Goal: Navigation & Orientation: Find specific page/section

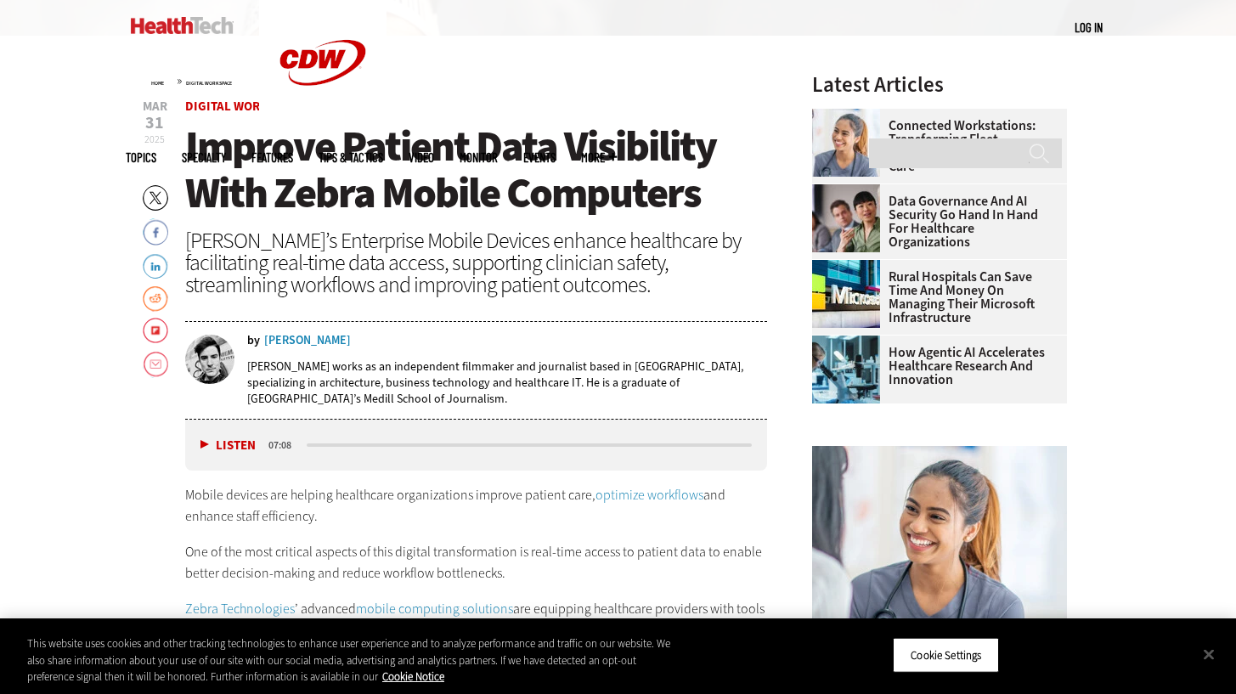
scroll to position [519, 0]
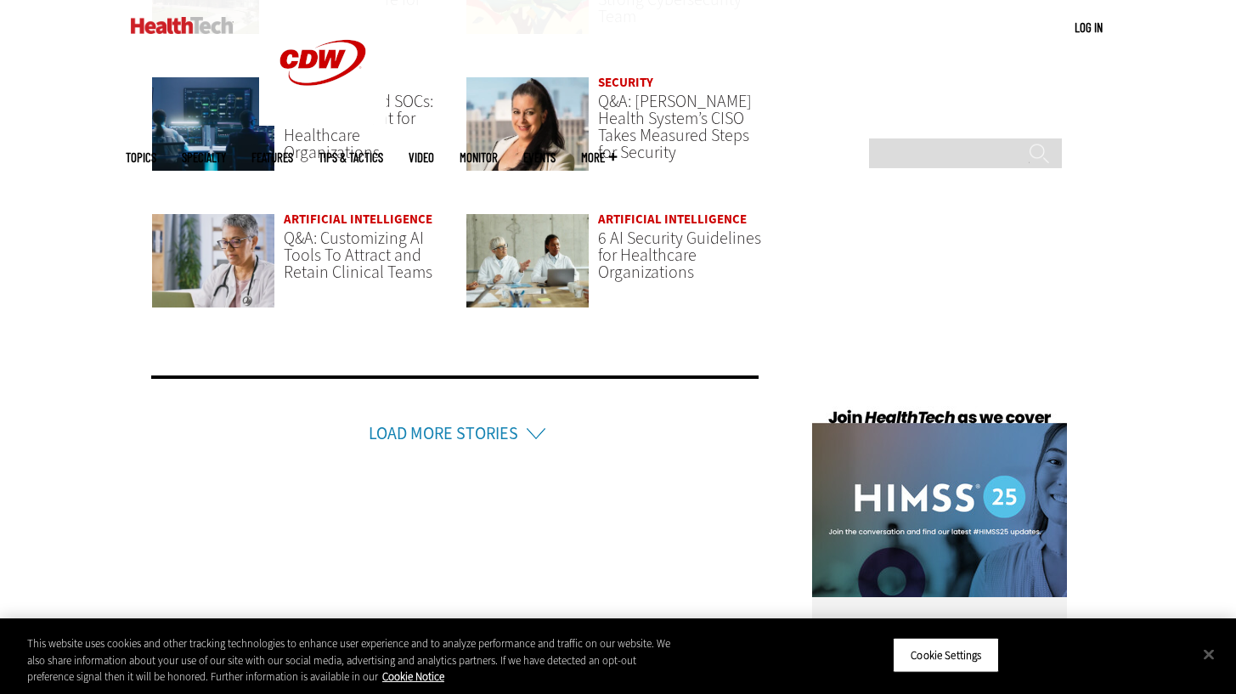
scroll to position [4292, 0]
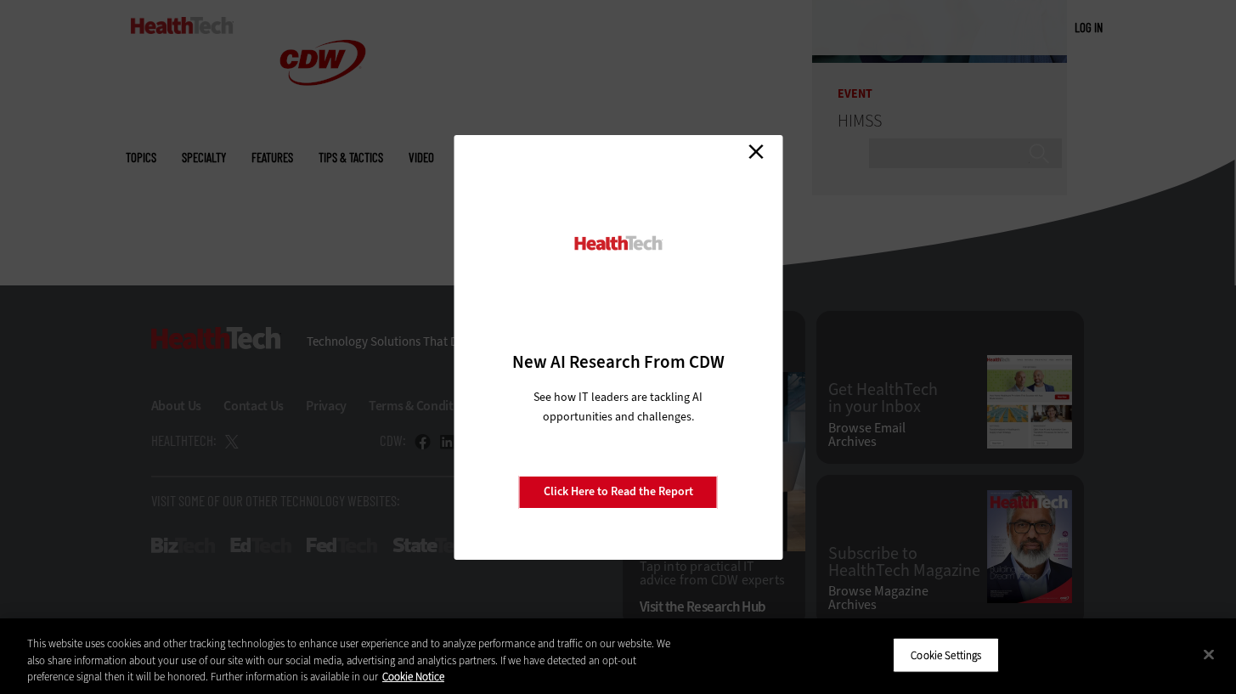
click at [762, 145] on link "Close" at bounding box center [756, 151] width 25 height 25
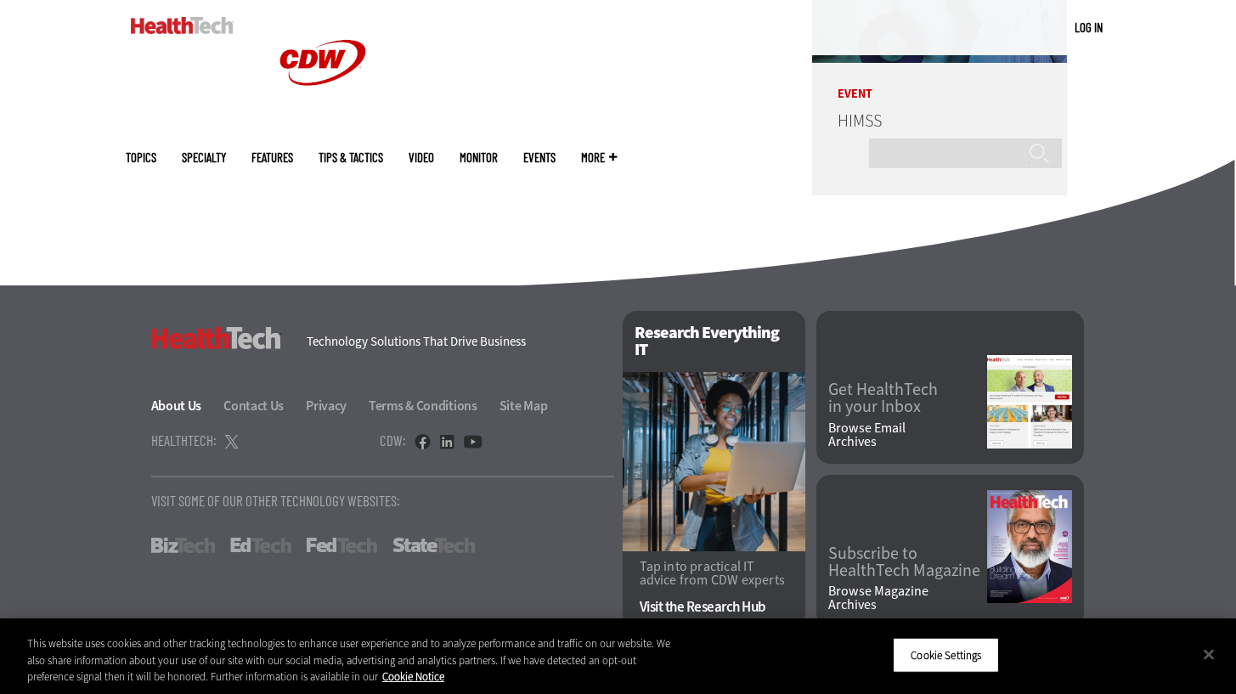
click at [180, 408] on link "About Us" at bounding box center [186, 406] width 71 height 18
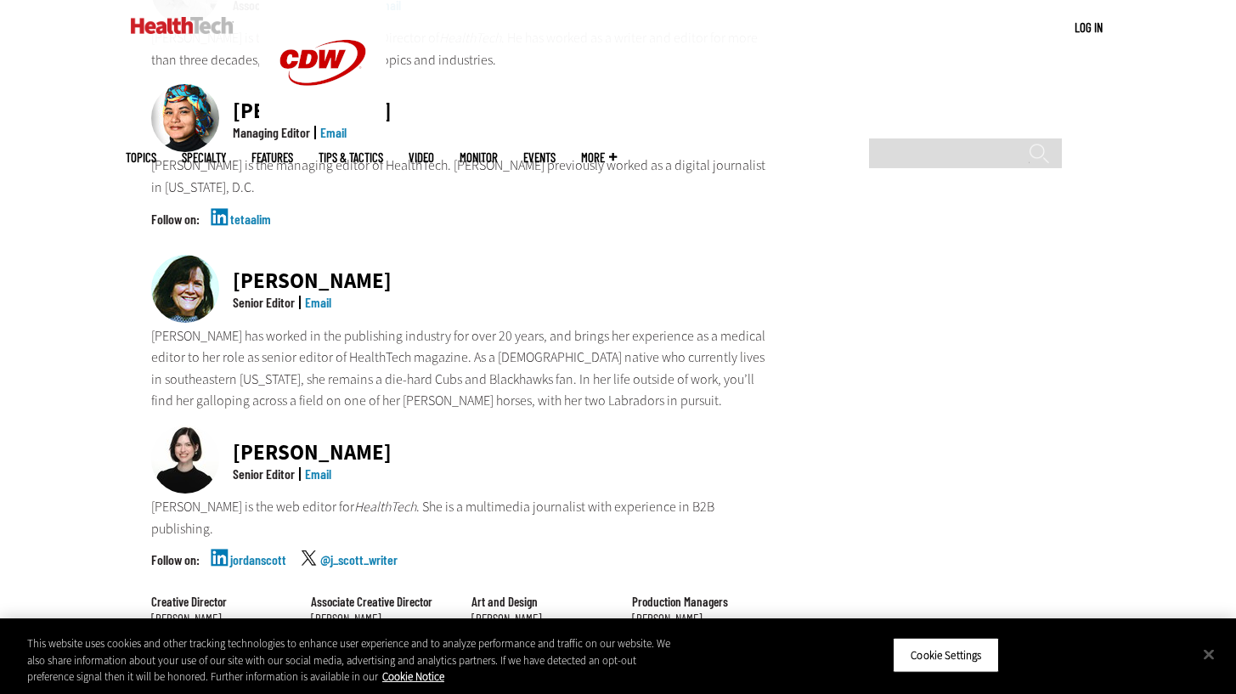
scroll to position [1276, 0]
